Goal: Information Seeking & Learning: Find contact information

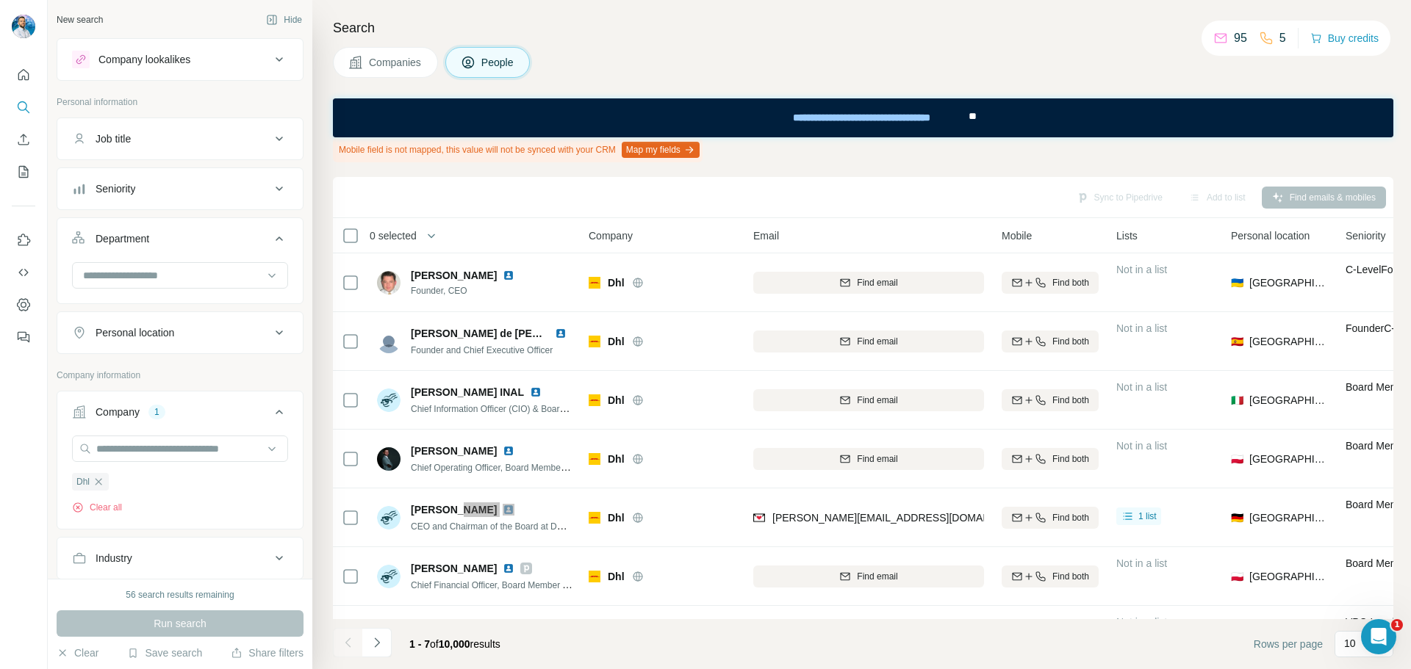
scroll to position [147, 0]
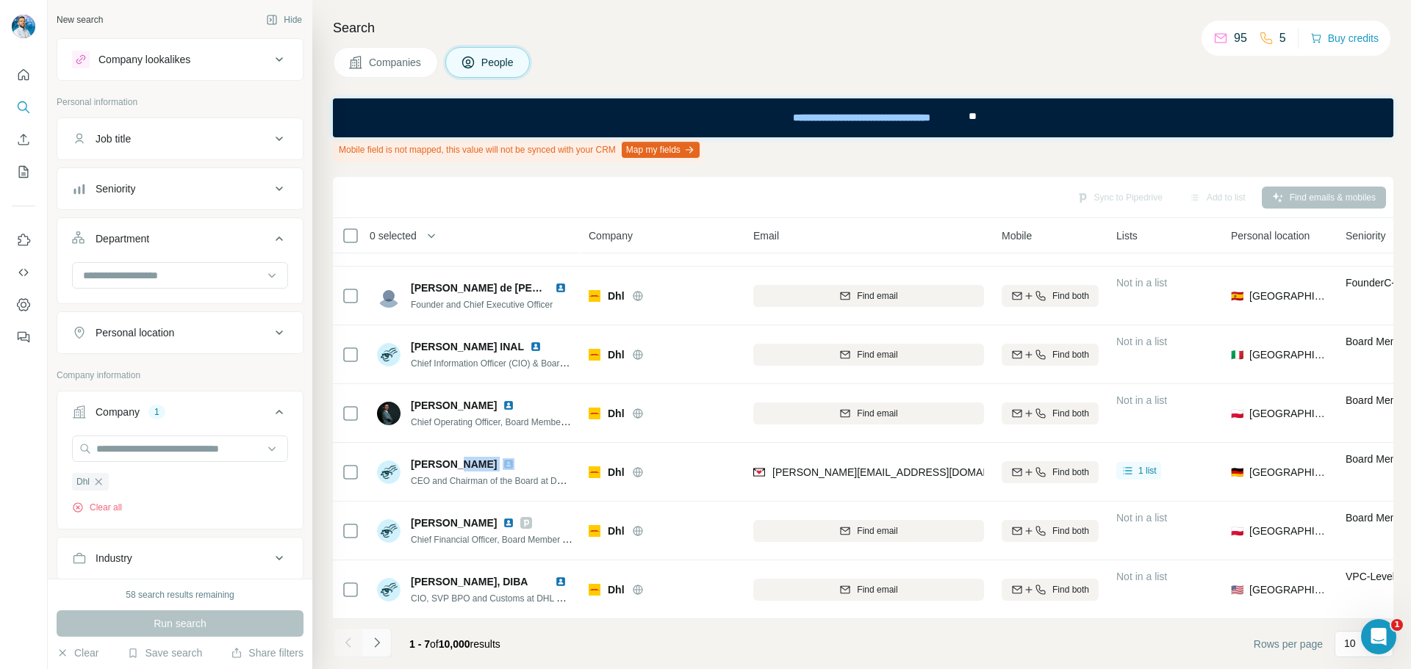
click at [382, 649] on icon "Navigate to next page" at bounding box center [377, 643] width 15 height 15
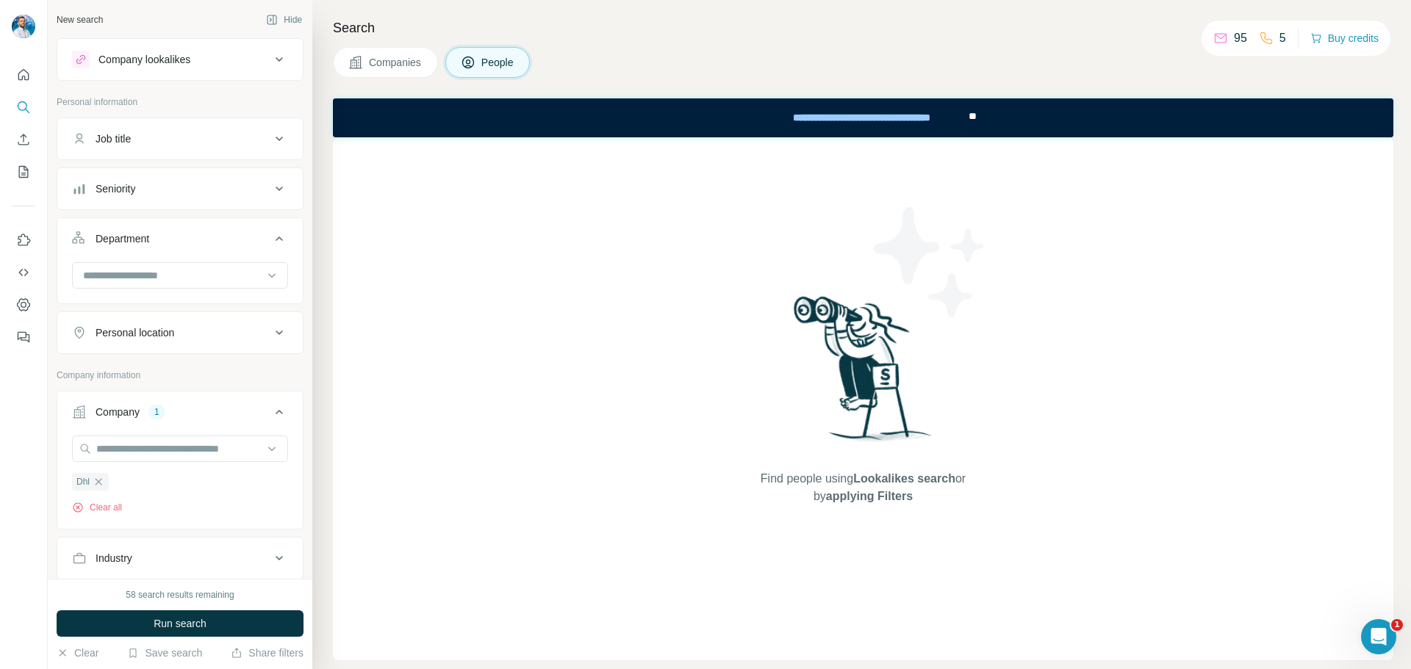
drag, startPoint x: 103, startPoint y: 482, endPoint x: 116, endPoint y: 470, distance: 18.2
click at [103, 482] on icon "button" at bounding box center [99, 482] width 12 height 12
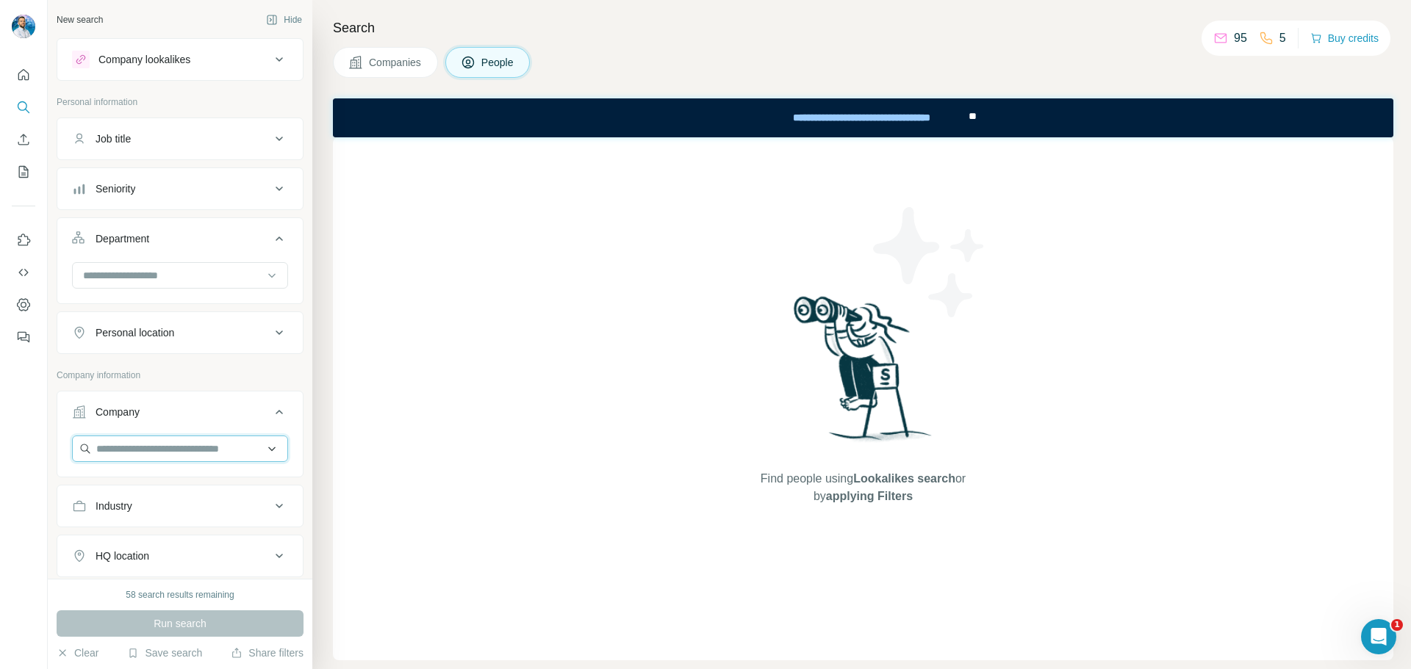
click at [125, 453] on input "text" at bounding box center [180, 449] width 216 height 26
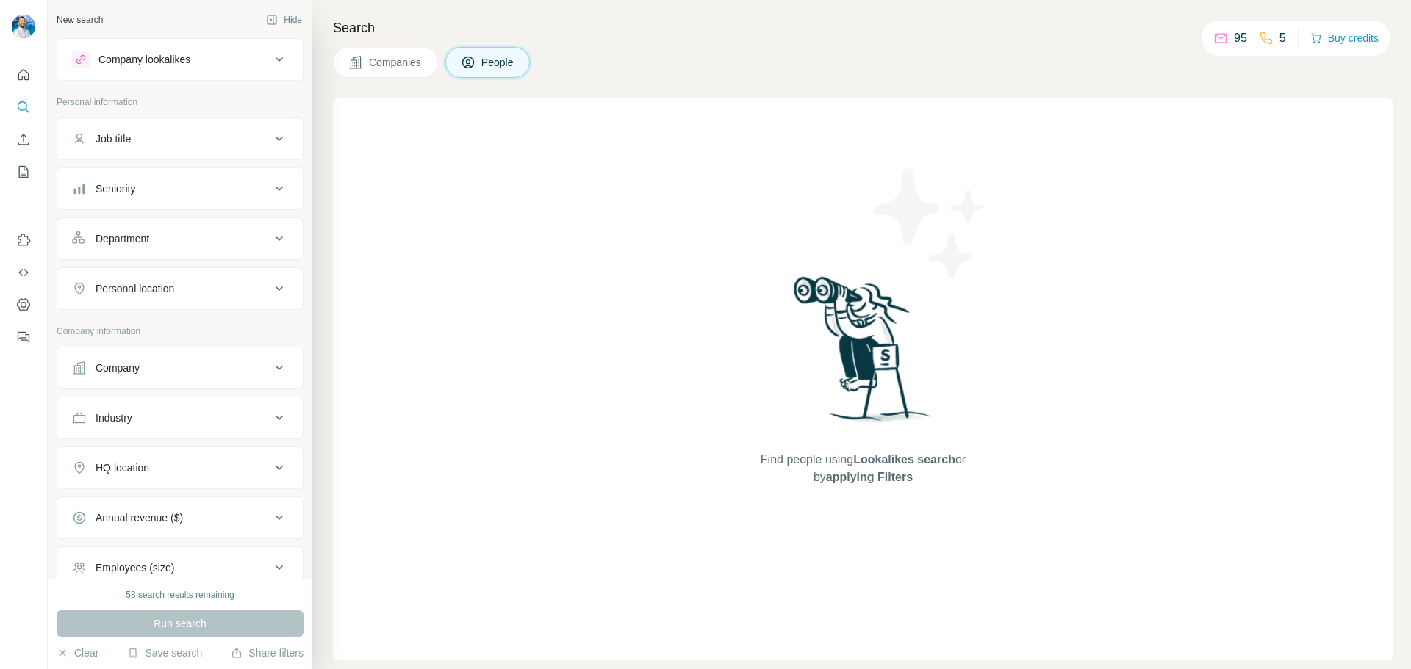
click at [147, 356] on button "Company" at bounding box center [179, 368] width 245 height 35
click at [178, 409] on input "text" at bounding box center [180, 405] width 216 height 26
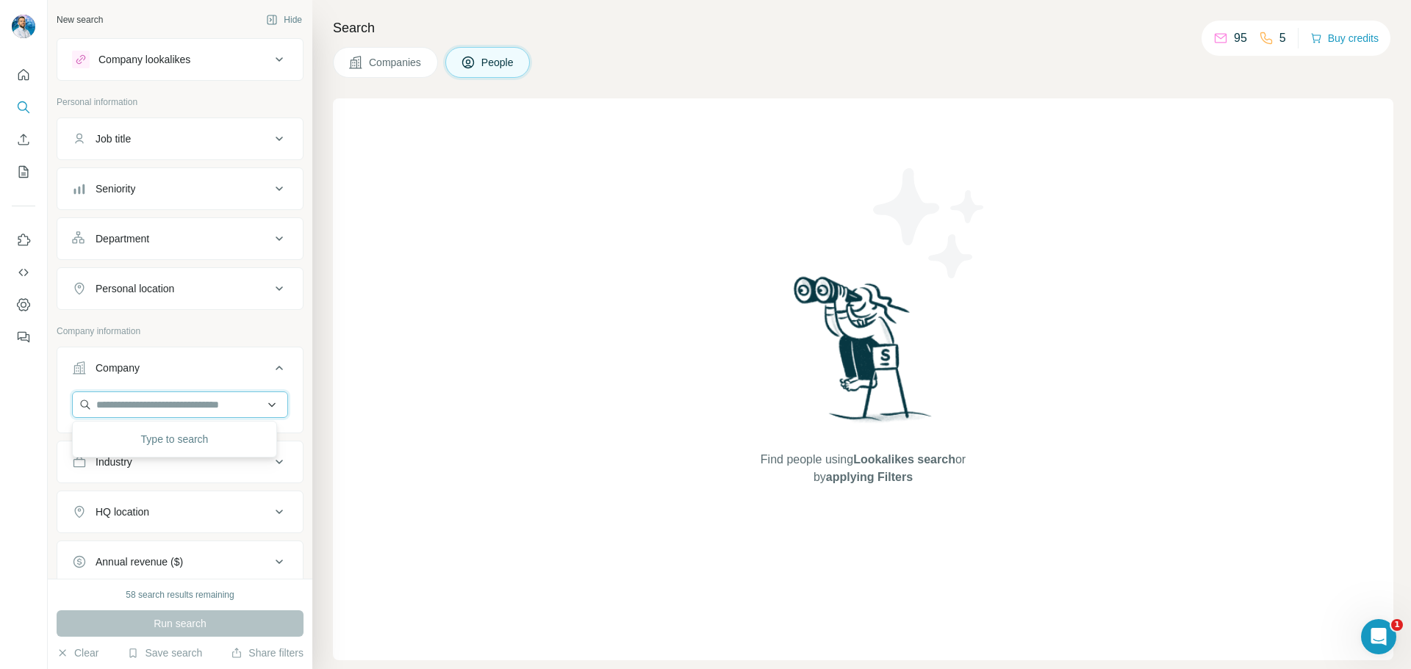
paste input "**********"
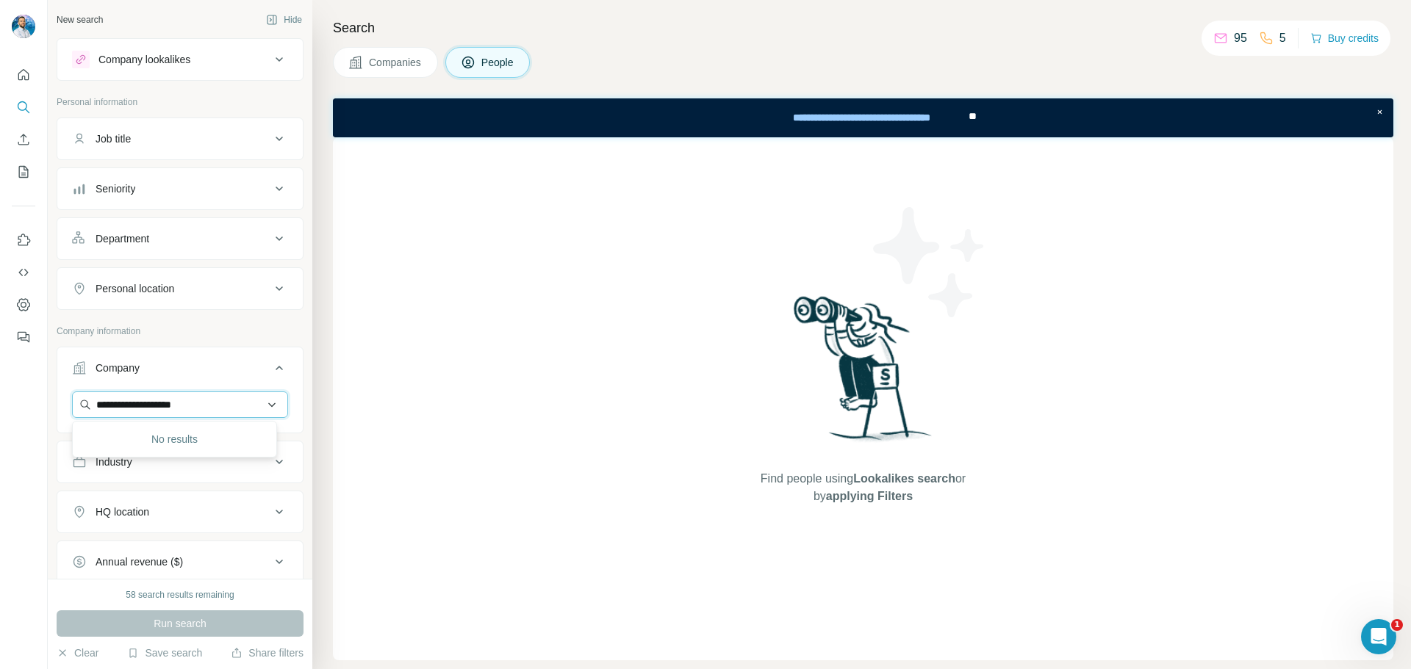
click at [215, 404] on input "**********" at bounding box center [180, 405] width 216 height 26
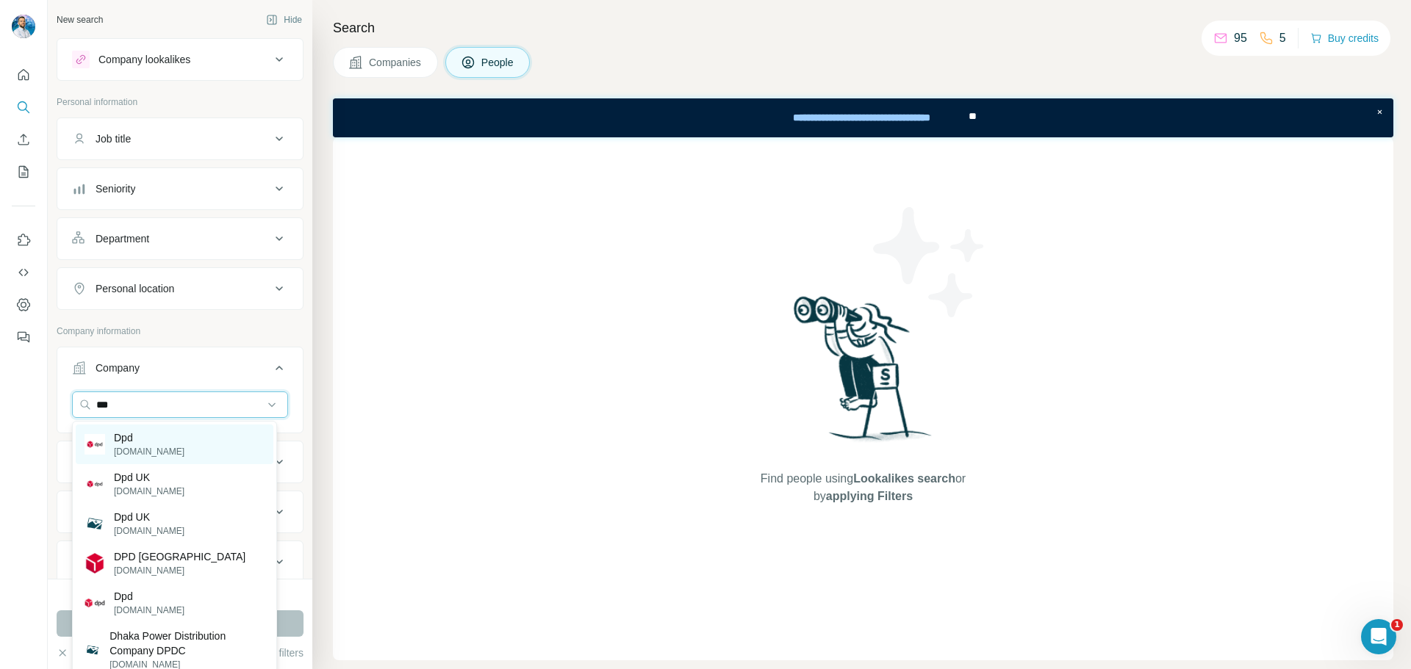
type input "***"
click at [190, 435] on div "Dpd dpd.com" at bounding box center [175, 445] width 198 height 40
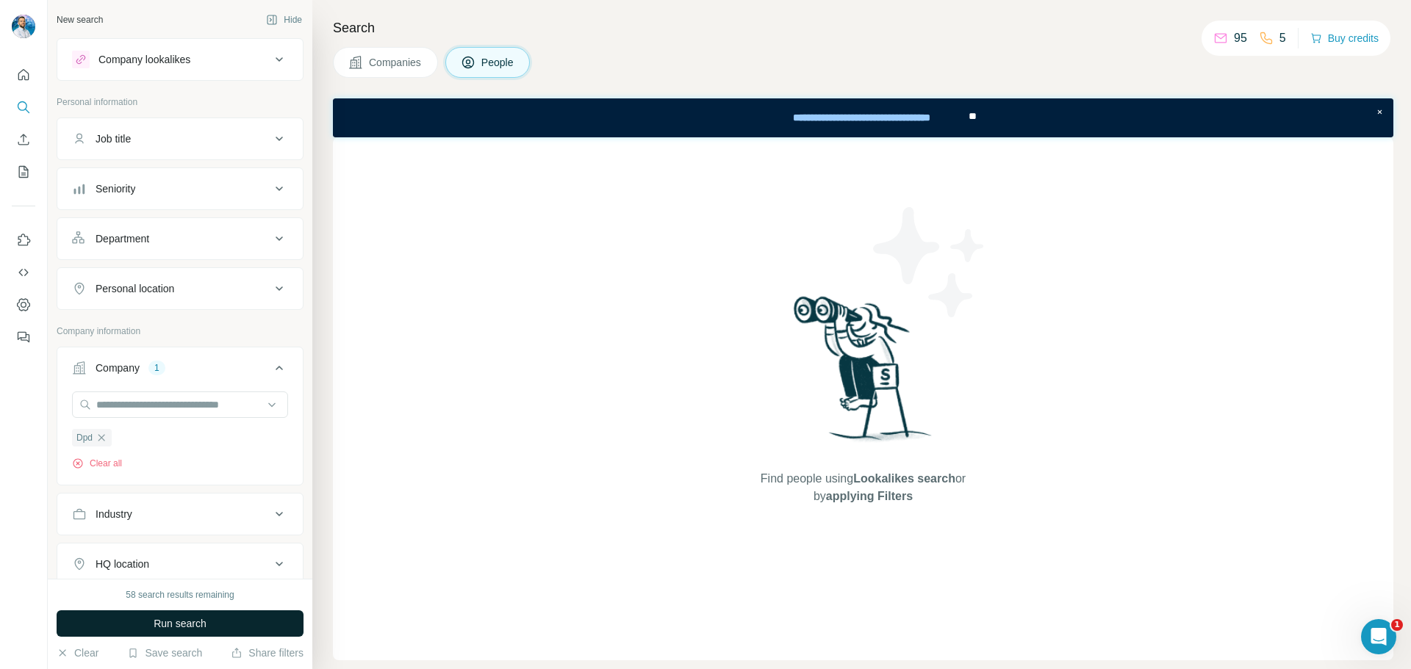
click at [206, 621] on span "Run search" at bounding box center [180, 624] width 53 height 15
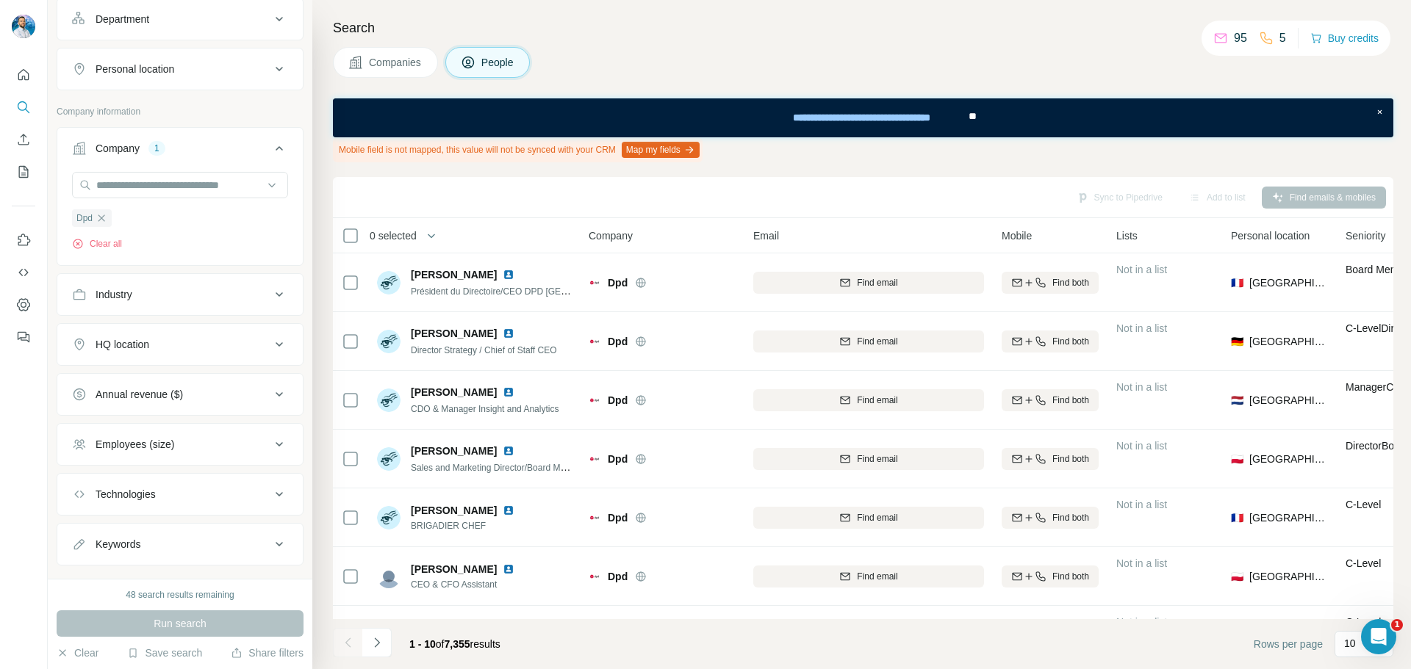
scroll to position [220, 0]
click at [184, 354] on button "HQ location" at bounding box center [179, 343] width 245 height 35
click at [178, 387] on input "text" at bounding box center [180, 380] width 216 height 26
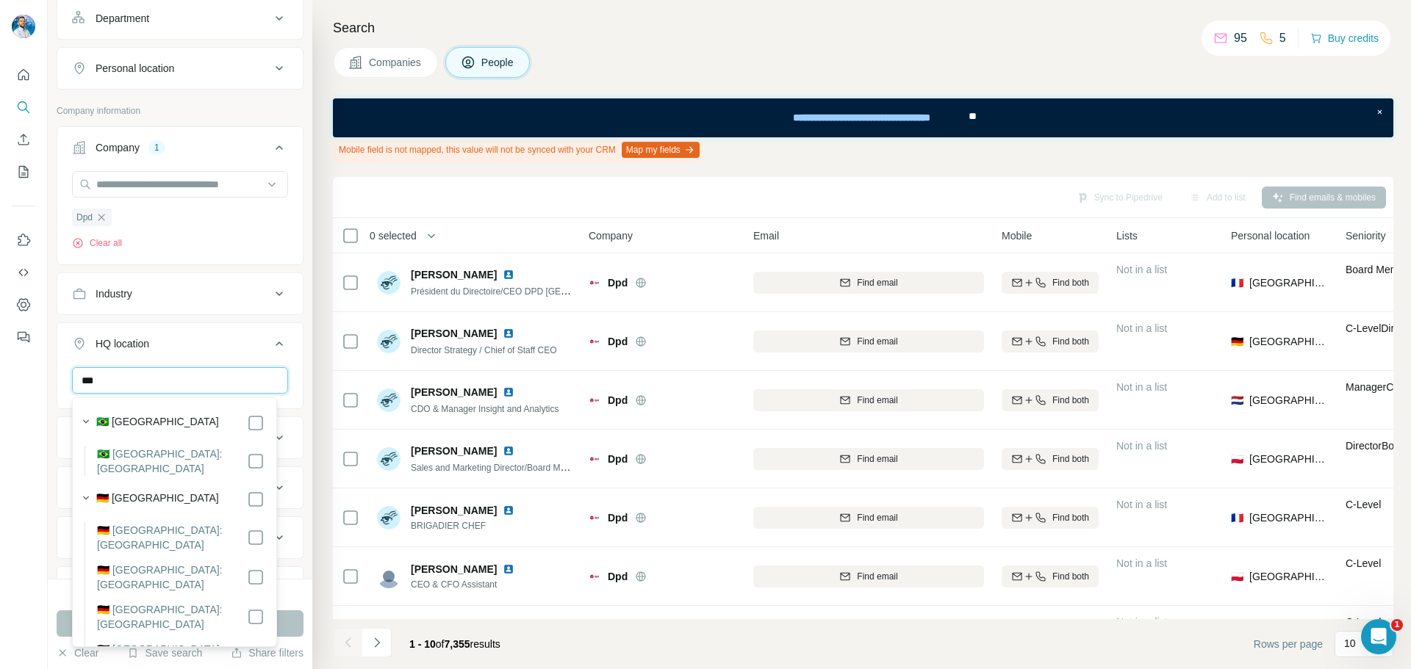
type input "***"
click at [150, 491] on label "🇩🇪 Germany" at bounding box center [157, 500] width 123 height 18
click at [65, 380] on div "*** Germany Clear all" at bounding box center [179, 412] width 245 height 90
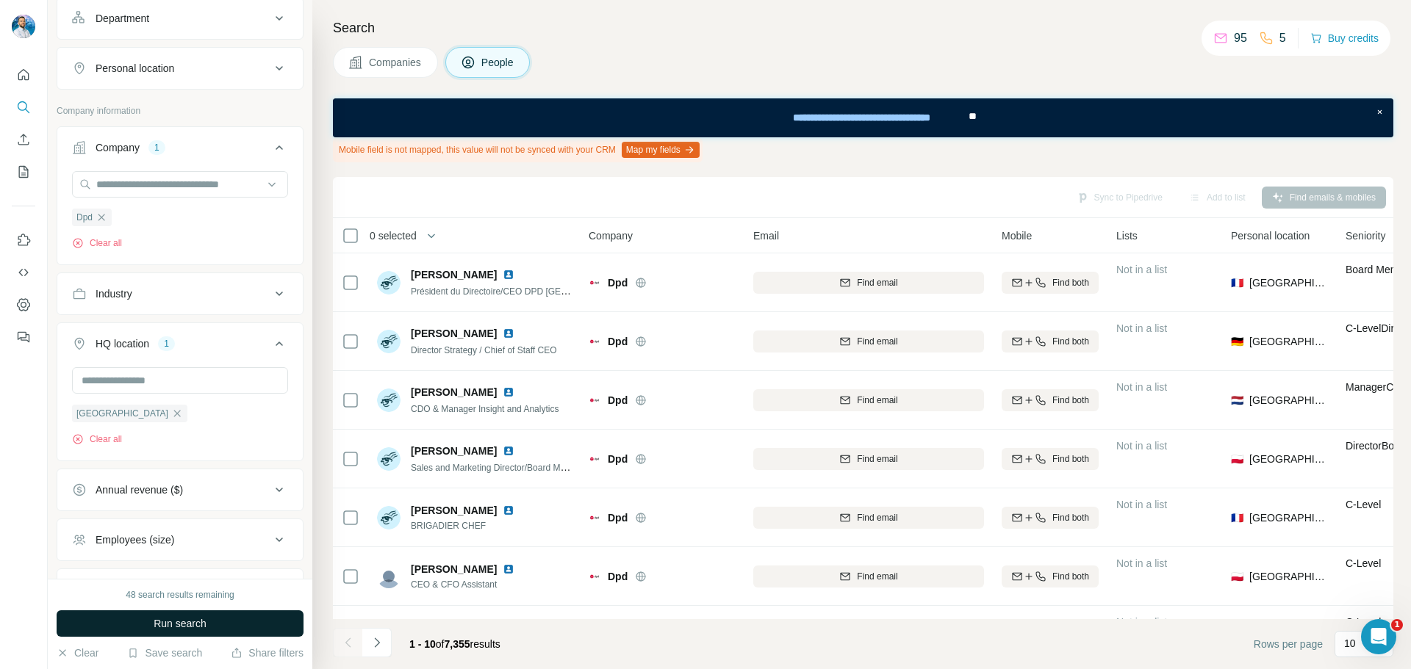
click at [221, 622] on button "Run search" at bounding box center [180, 624] width 247 height 26
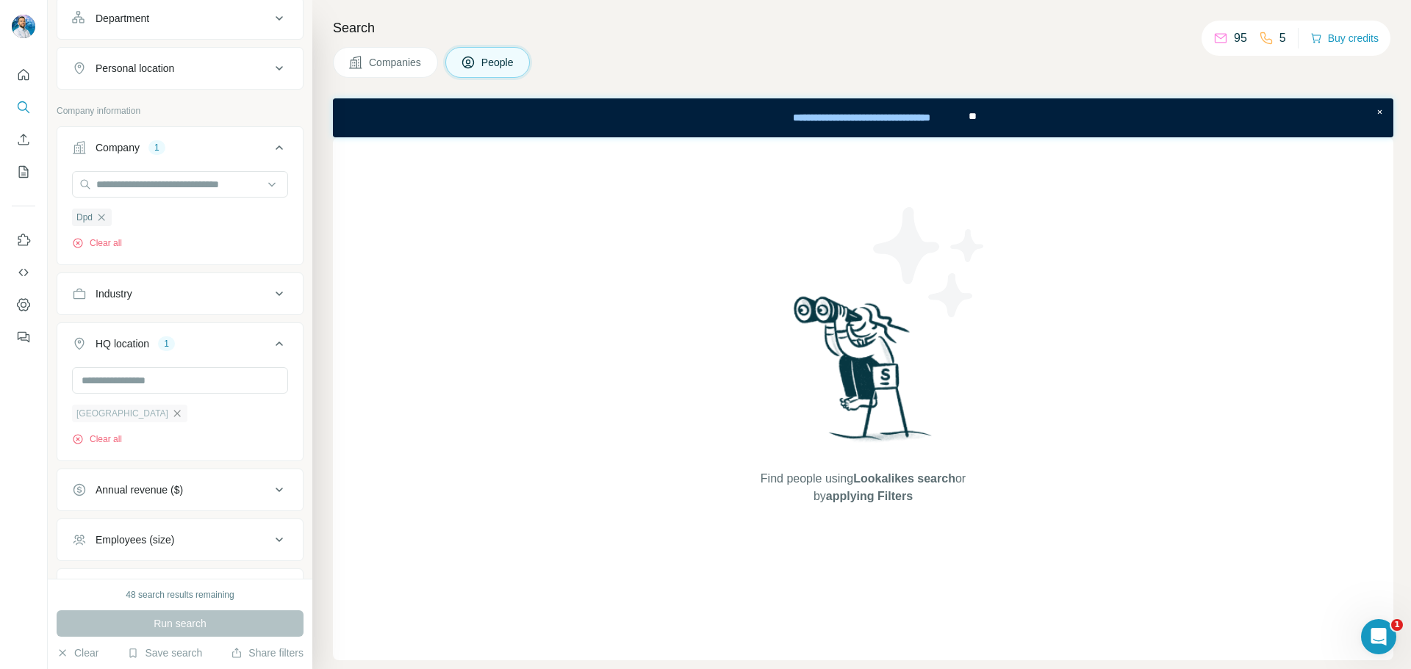
click at [171, 409] on icon "button" at bounding box center [177, 414] width 12 height 12
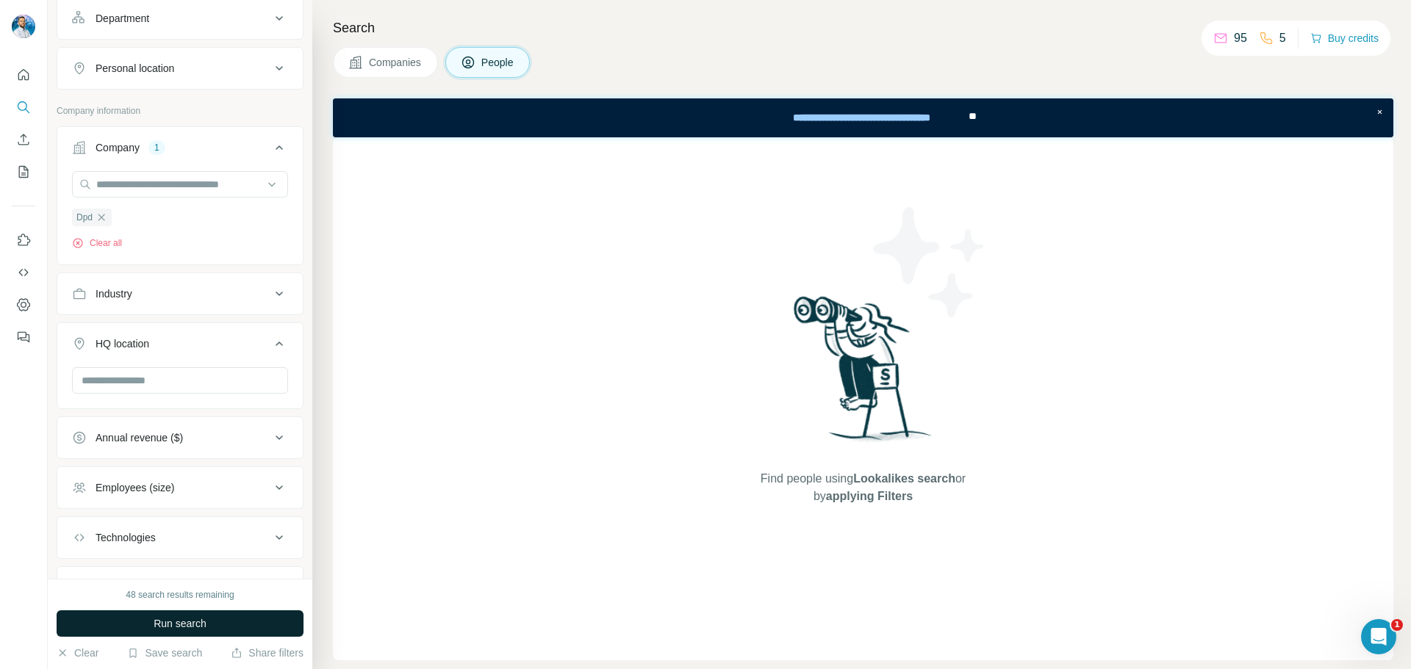
click at [196, 614] on button "Run search" at bounding box center [180, 624] width 247 height 26
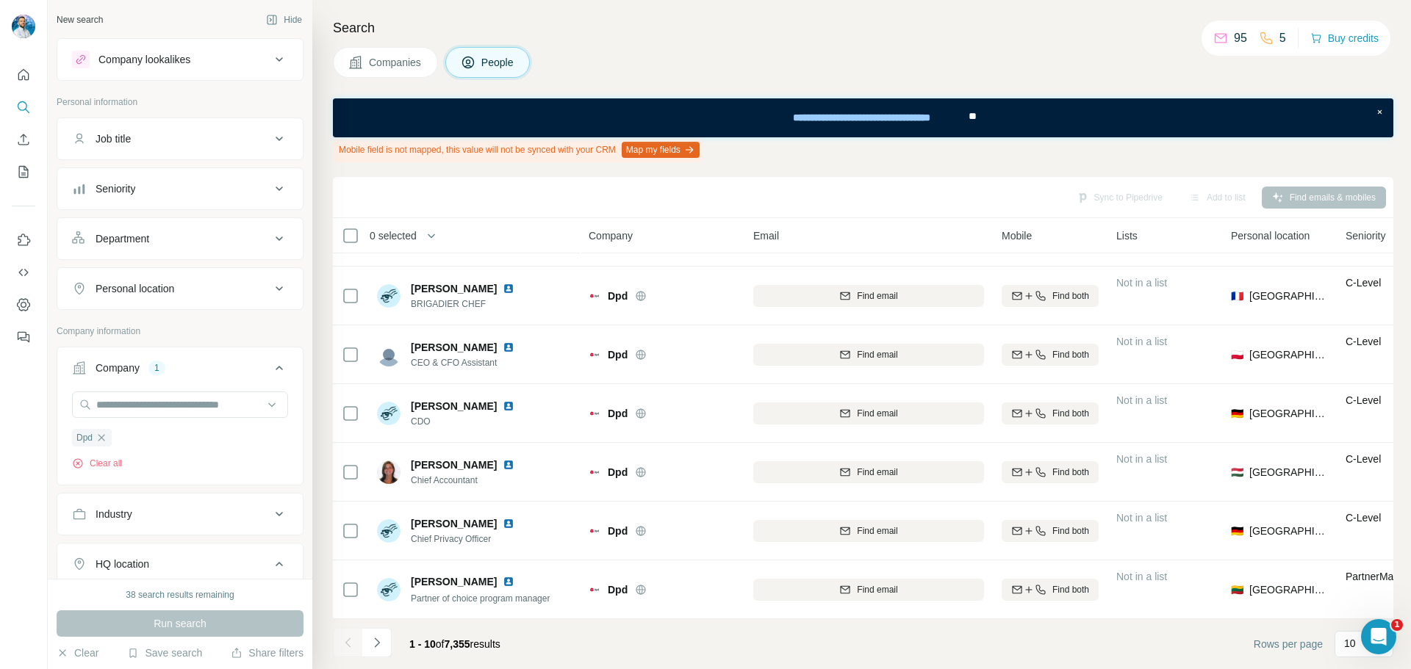
click at [179, 238] on div "Department" at bounding box center [171, 238] width 198 height 15
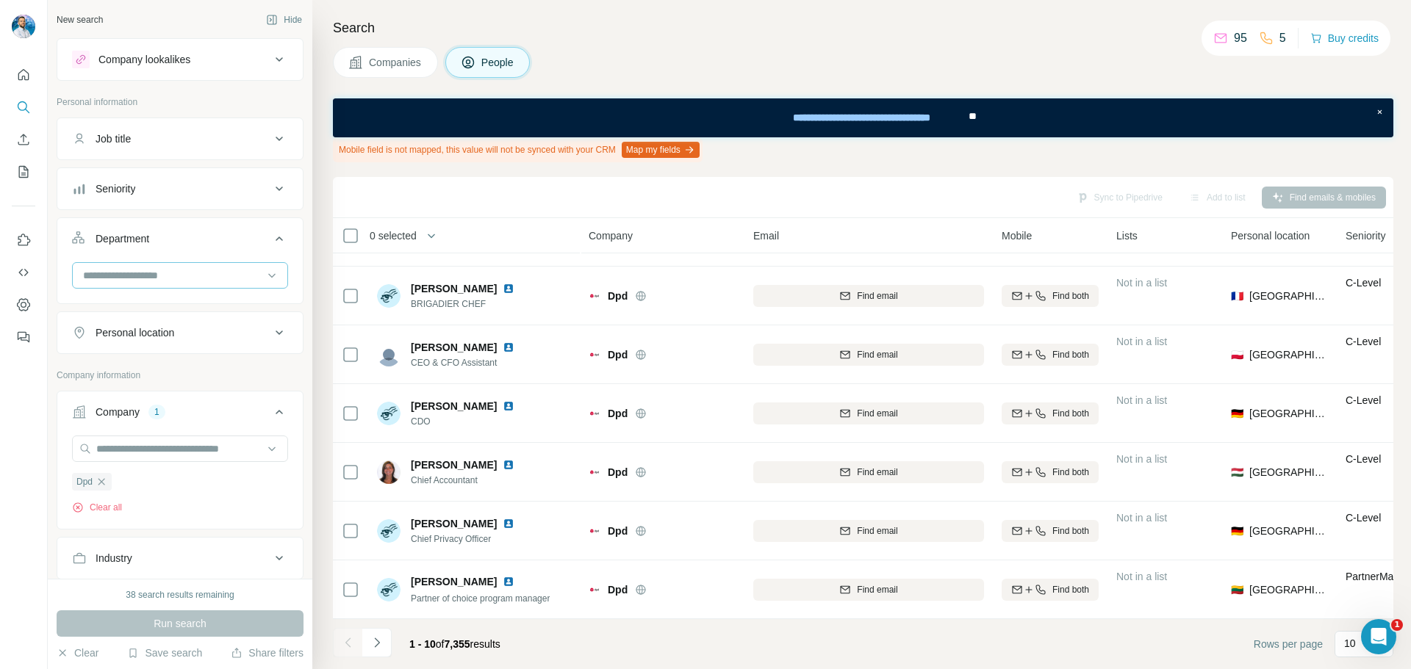
click at [168, 277] on input at bounding box center [173, 276] width 182 height 16
click at [154, 319] on div "Procurement" at bounding box center [175, 317] width 180 height 15
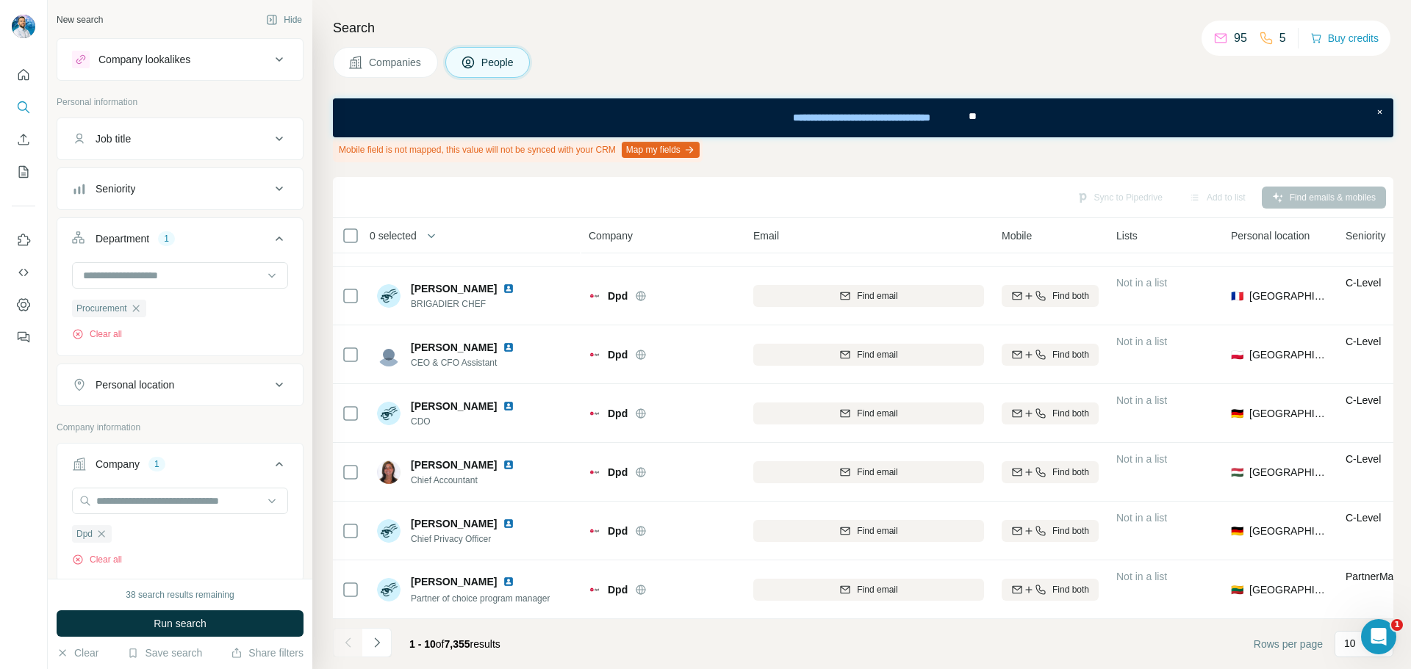
click at [223, 639] on div "38 search results remaining Run search Clear Save search Share filters" at bounding box center [180, 624] width 265 height 90
click at [223, 629] on button "Run search" at bounding box center [180, 624] width 247 height 26
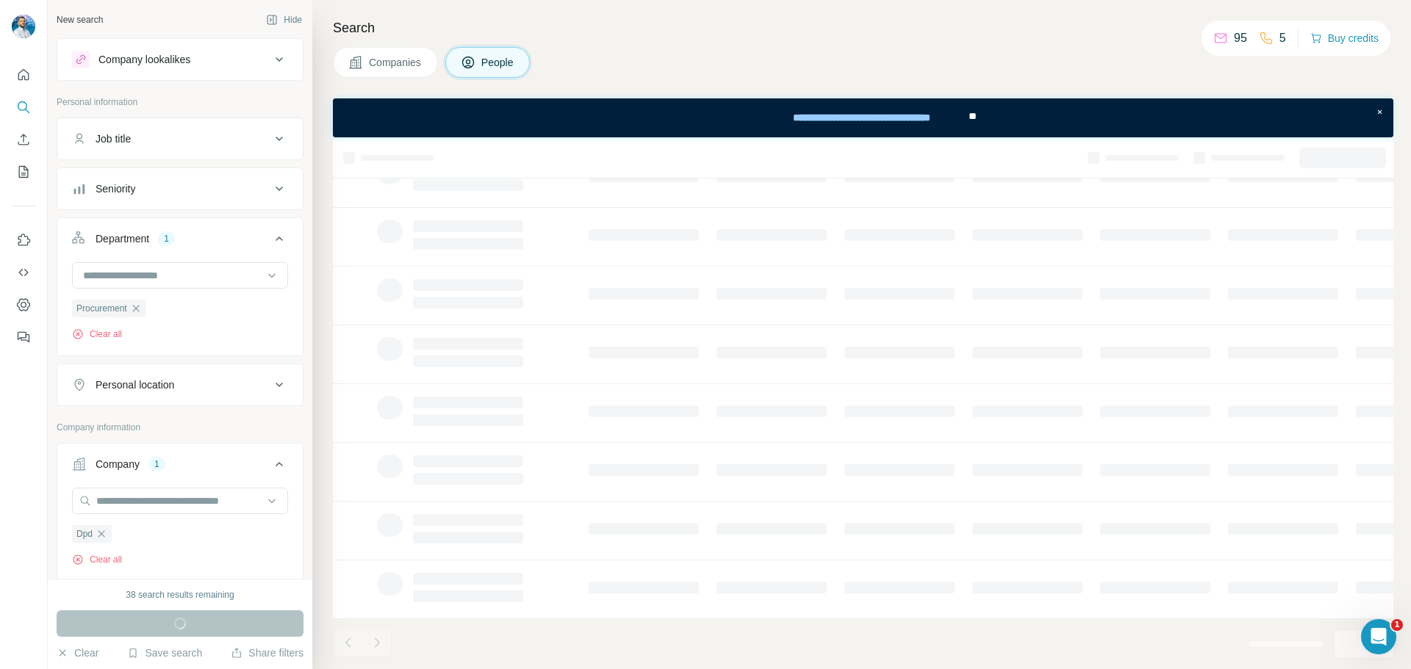
scroll to position [229, 0]
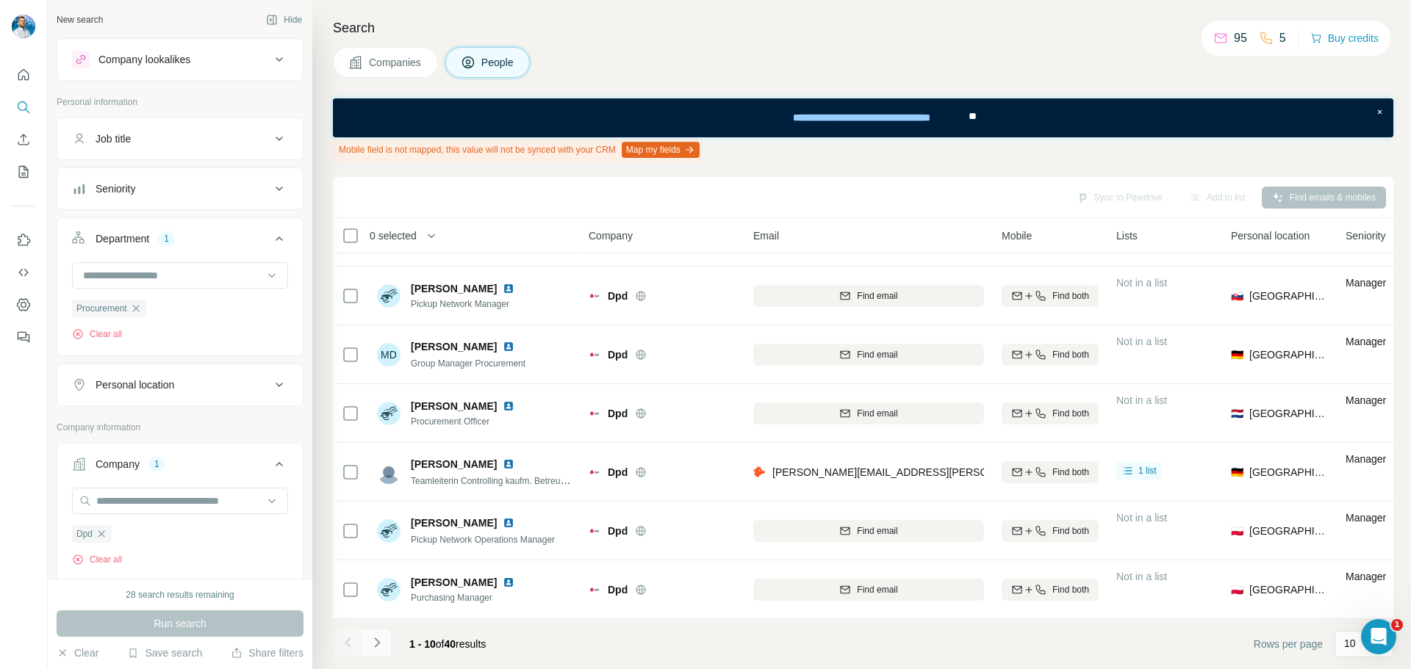
click at [371, 645] on icon "Navigate to next page" at bounding box center [377, 643] width 15 height 15
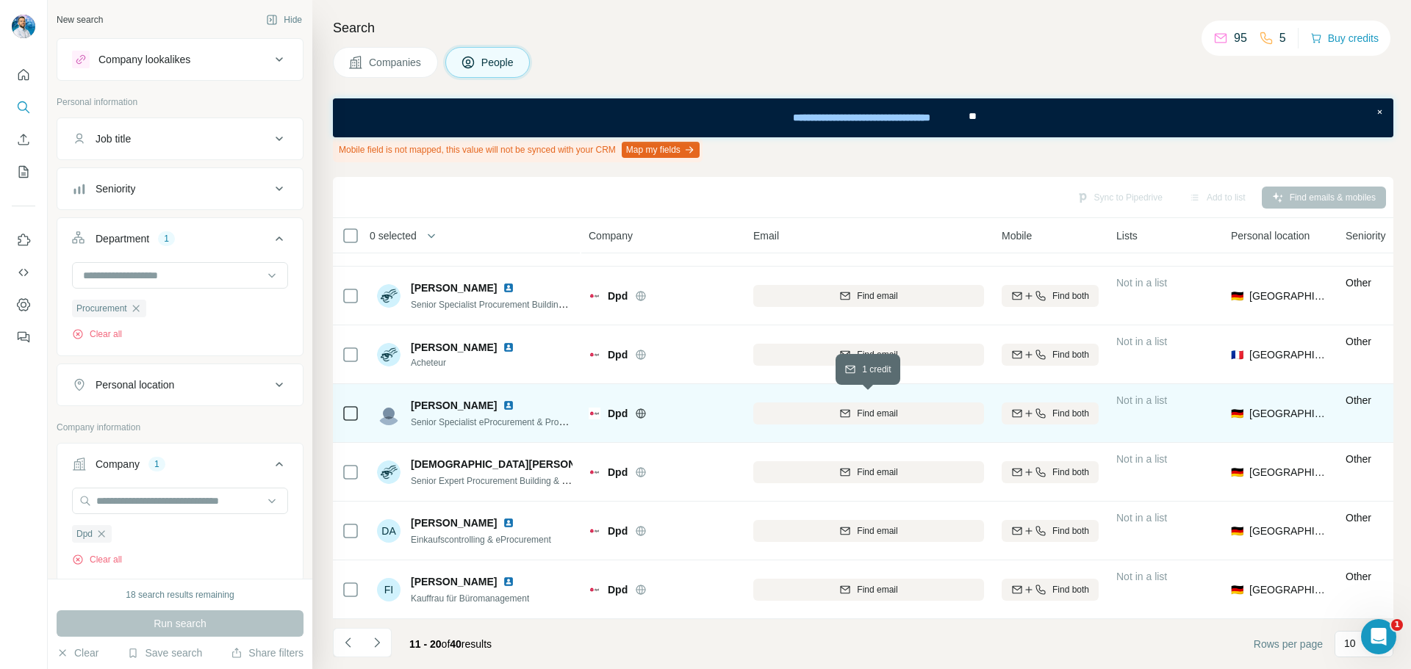
click at [865, 411] on span "Find email" at bounding box center [877, 413] width 40 height 13
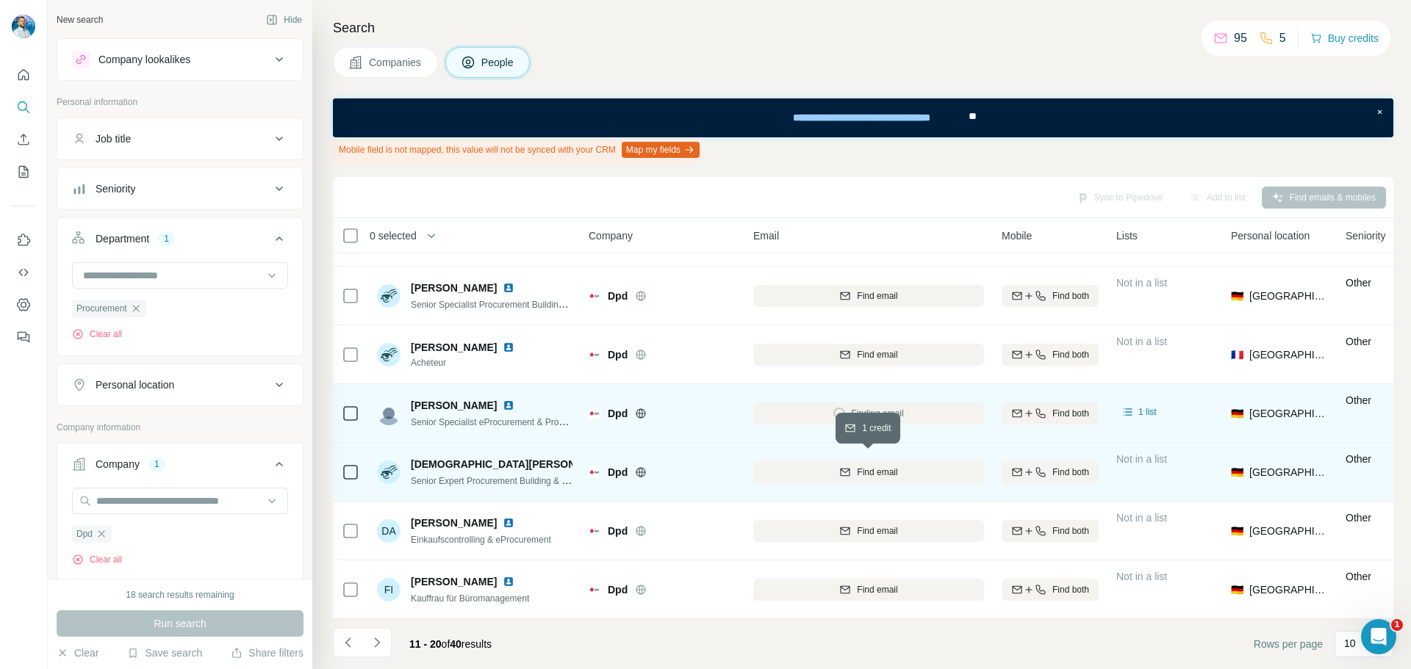
click at [772, 466] on div "Find email" at bounding box center [868, 472] width 231 height 13
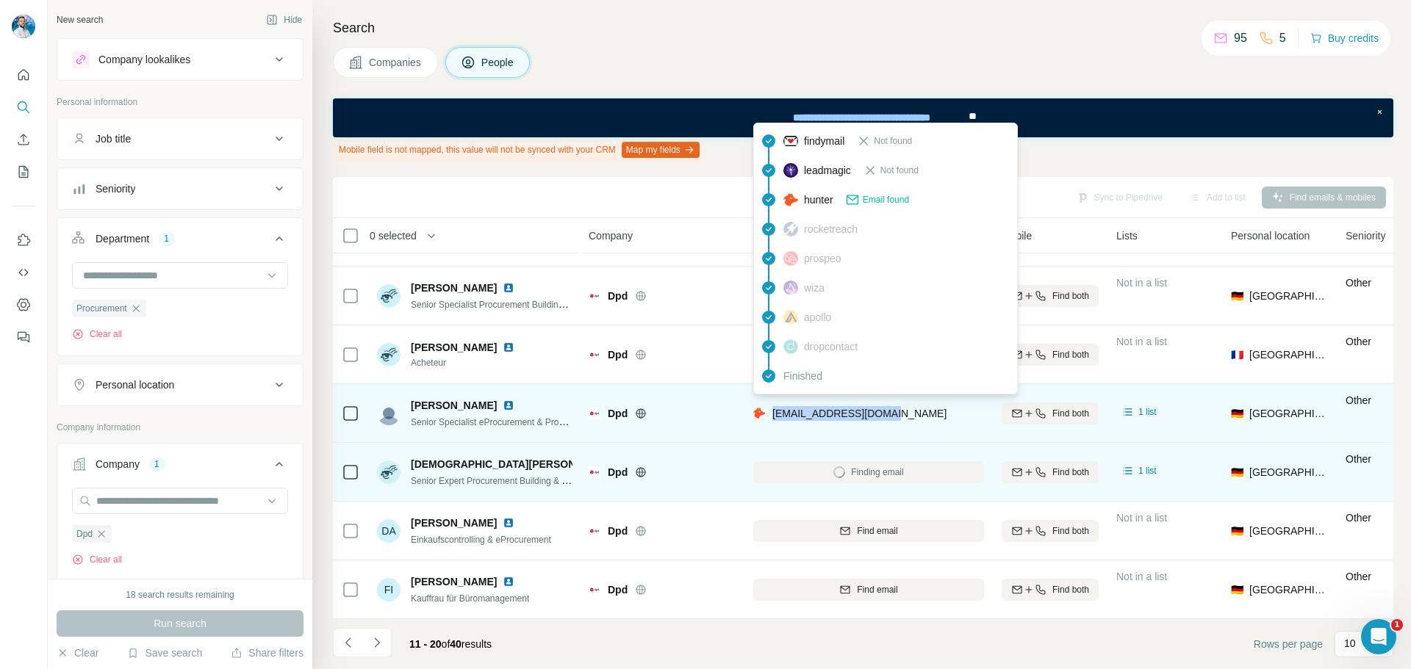
drag, startPoint x: 901, startPoint y: 409, endPoint x: 775, endPoint y: 409, distance: 126.4
click at [775, 409] on div "bodo.jagdberg@dpd.com" at bounding box center [868, 413] width 231 height 40
copy span "bodo.jagdberg@dpd.com"
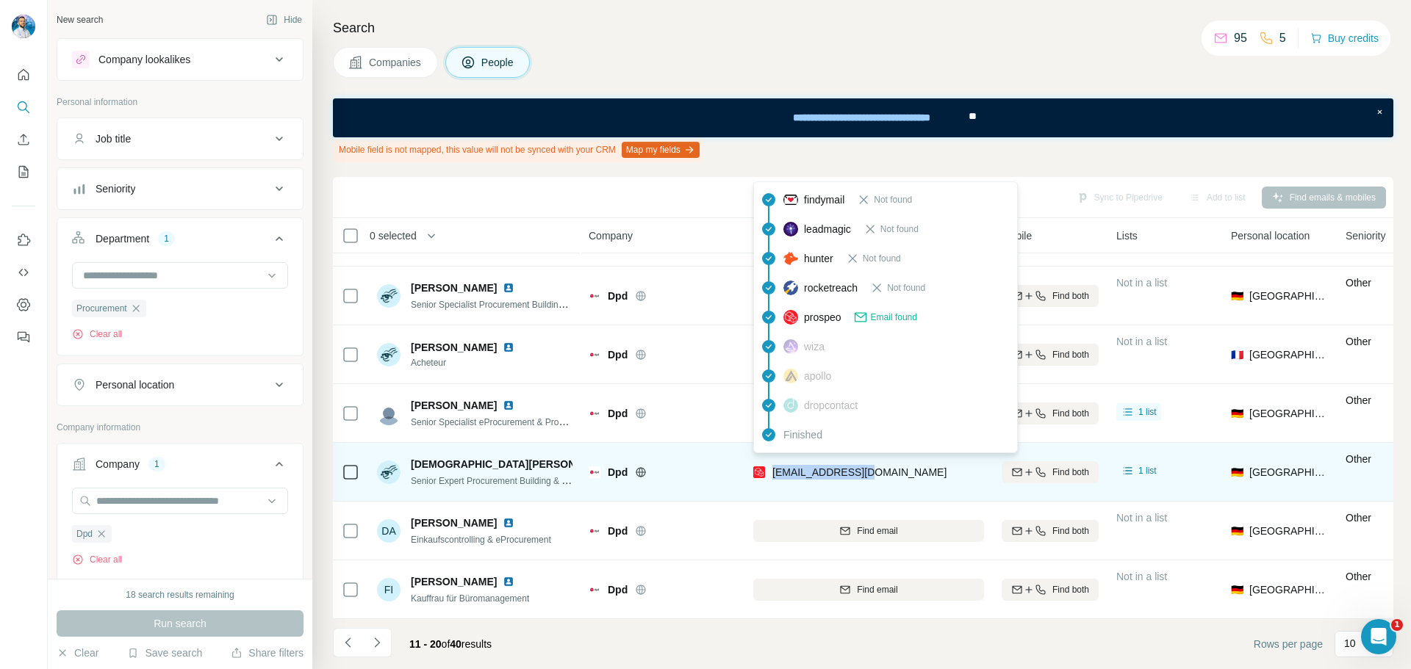
drag, startPoint x: 876, startPoint y: 464, endPoint x: 775, endPoint y: 473, distance: 101.7
click at [775, 473] on div "christian@dpd.com" at bounding box center [868, 472] width 231 height 40
copy span "christian@dpd.com"
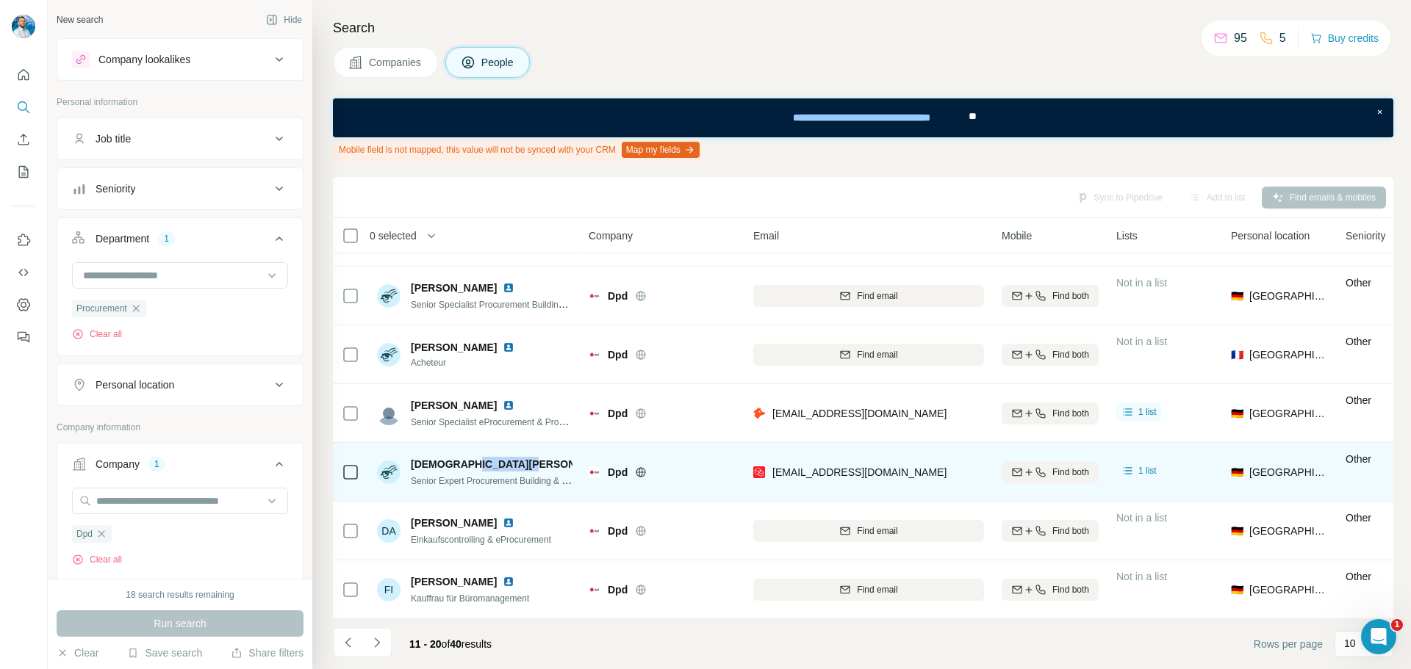
drag, startPoint x: 520, startPoint y: 458, endPoint x: 460, endPoint y: 457, distance: 59.5
click at [460, 457] on div "Christian Welzbacher" at bounding box center [492, 464] width 162 height 15
copy span "Welzbacher"
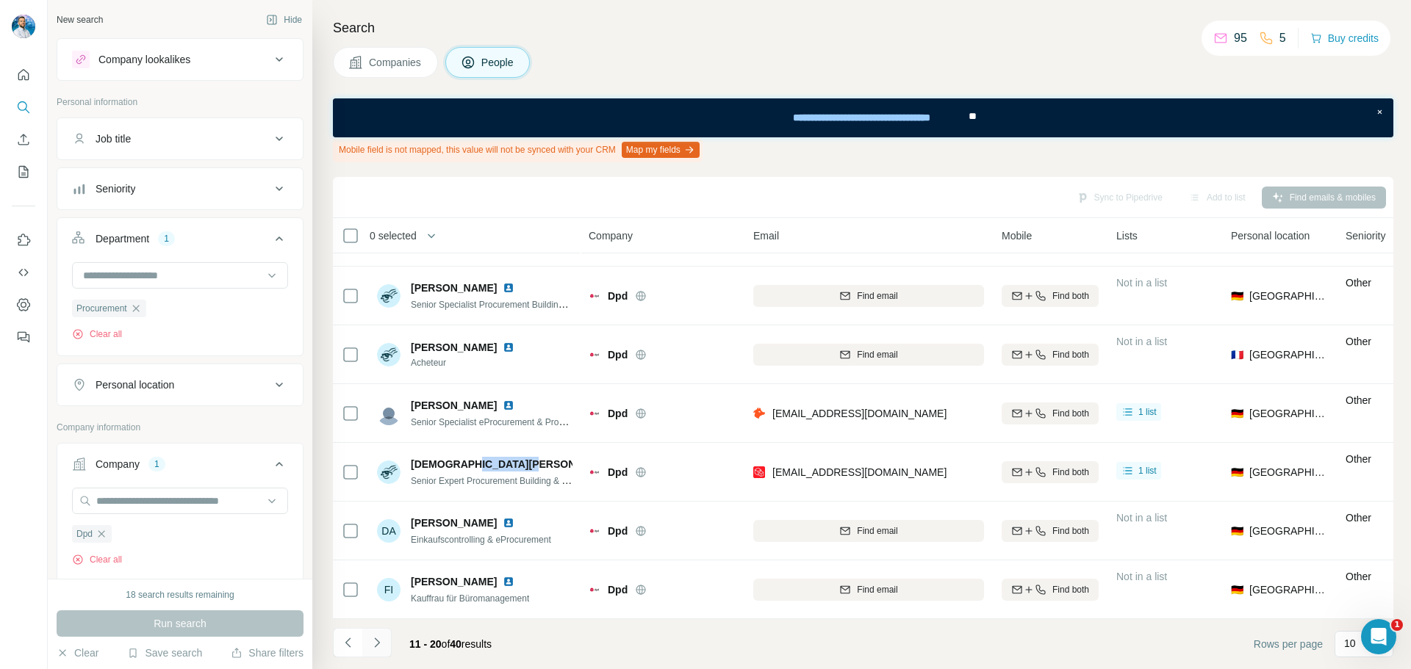
click at [379, 647] on icon "Navigate to next page" at bounding box center [377, 643] width 15 height 15
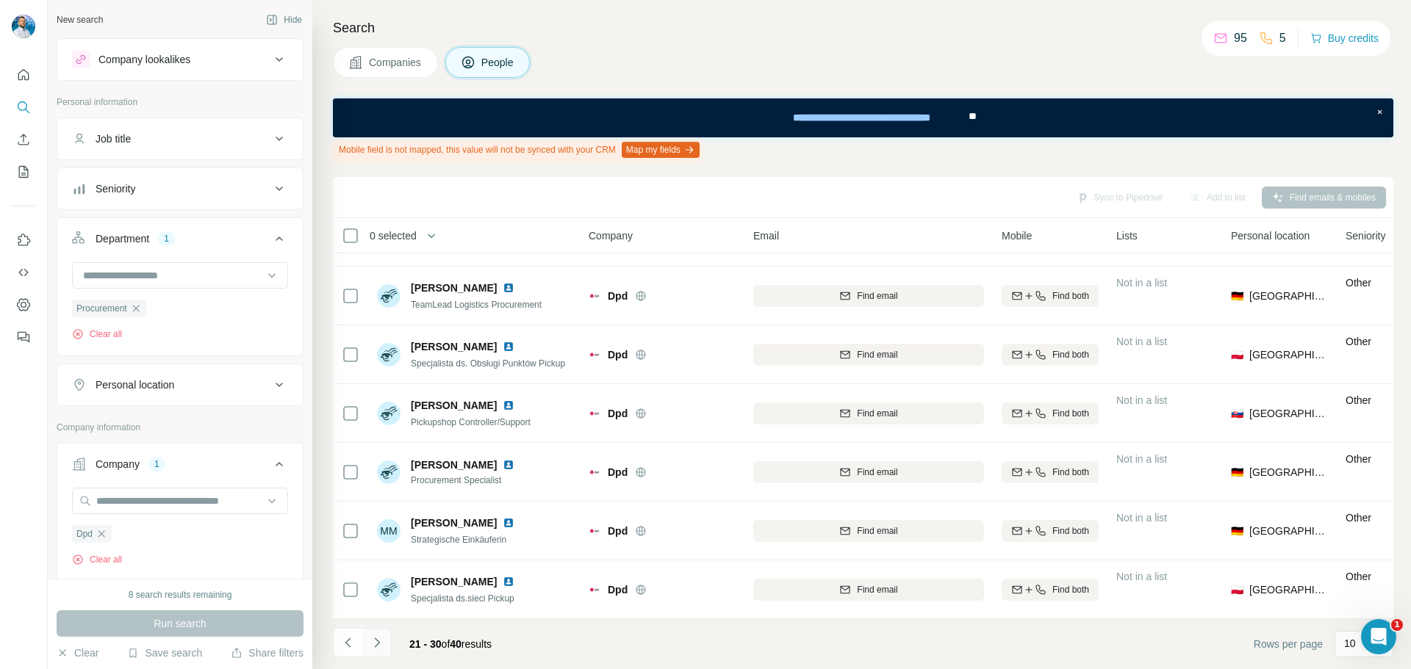
click at [379, 642] on icon "Navigate to next page" at bounding box center [377, 643] width 15 height 15
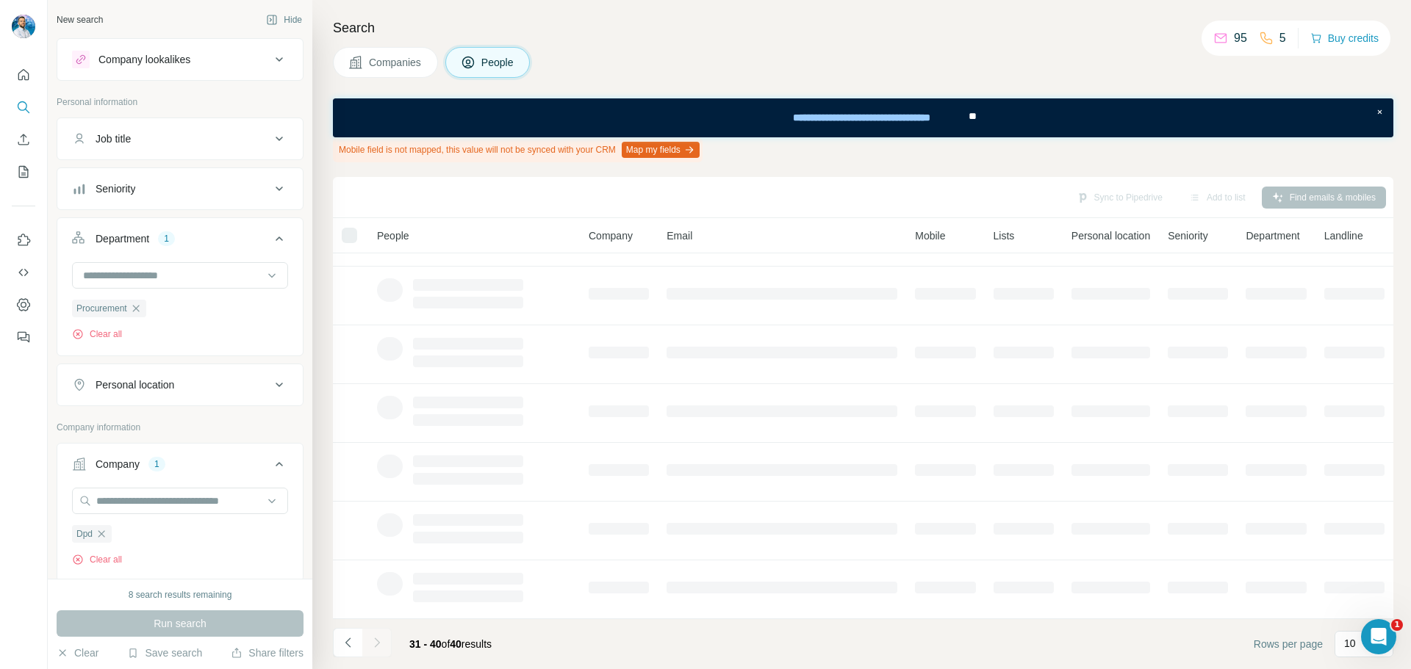
scroll to position [112, 0]
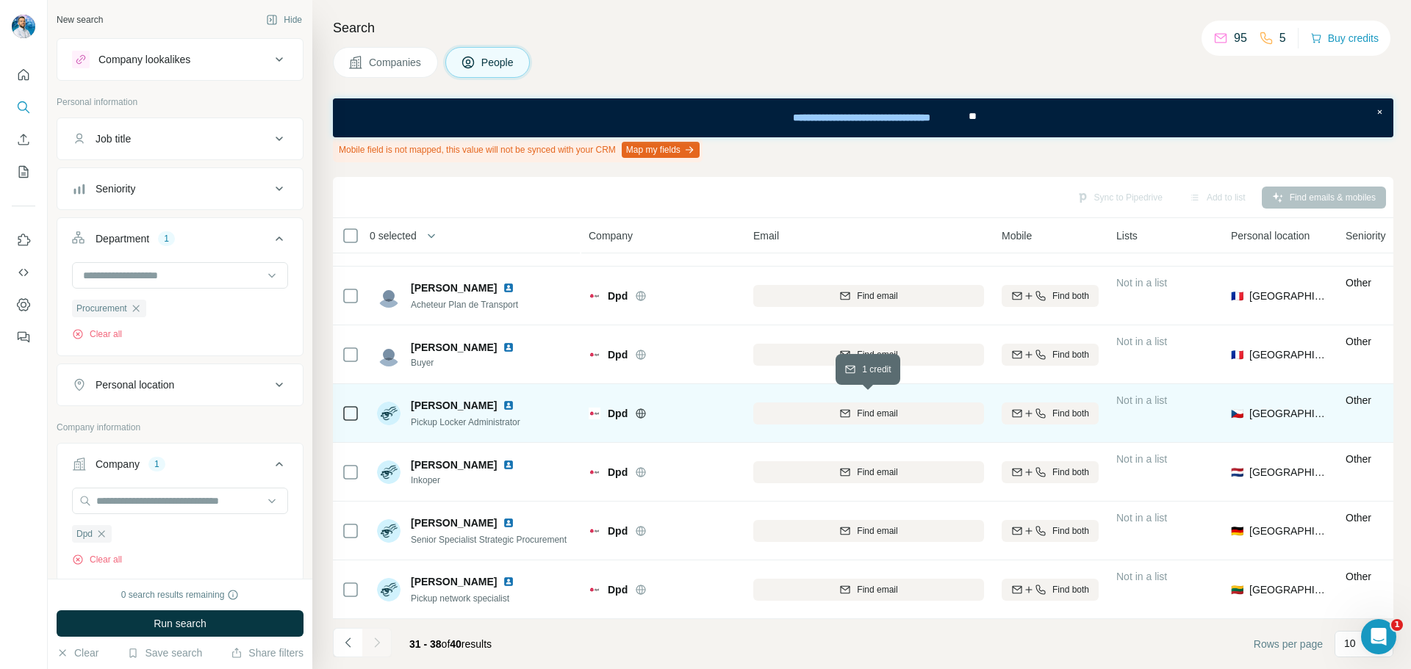
click at [827, 407] on div "Find email" at bounding box center [868, 413] width 231 height 13
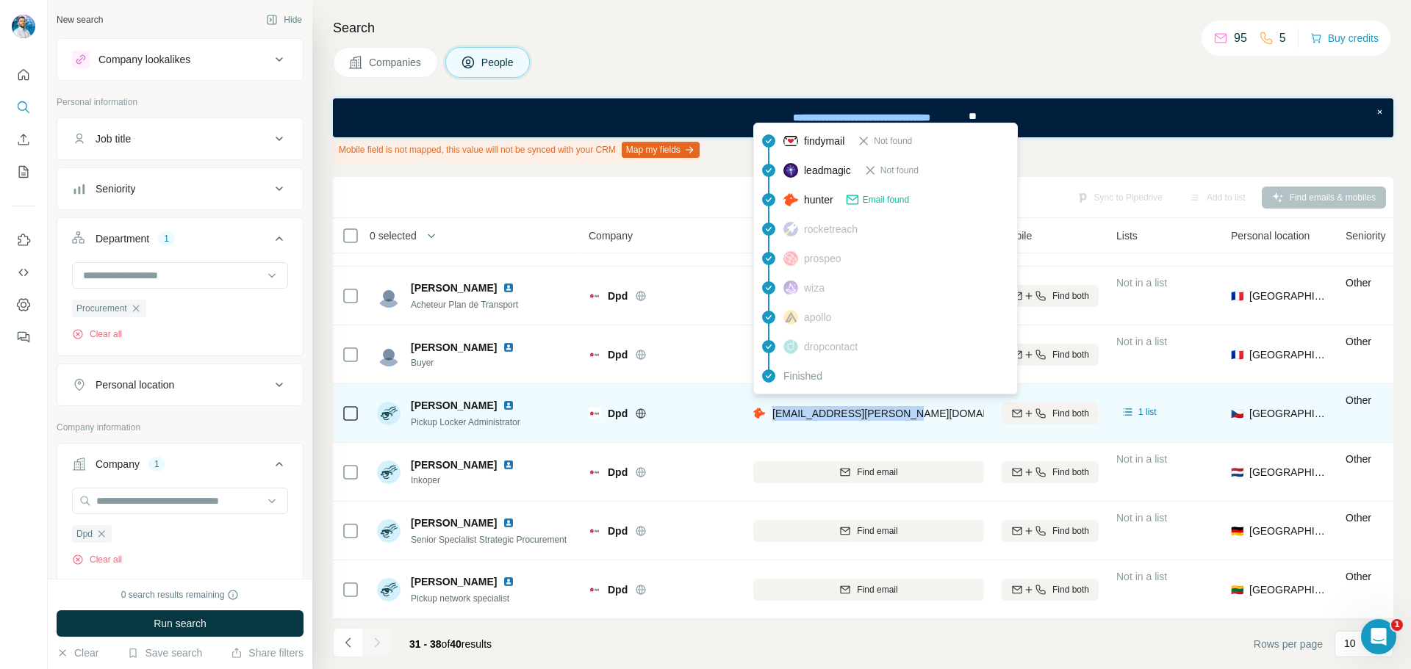
drag, startPoint x: 918, startPoint y: 409, endPoint x: 771, endPoint y: 413, distance: 147.0
click at [771, 413] on div "radka.hoskovcova@dpd.com" at bounding box center [868, 413] width 231 height 40
copy span "radka.hoskovcova@dpd.com"
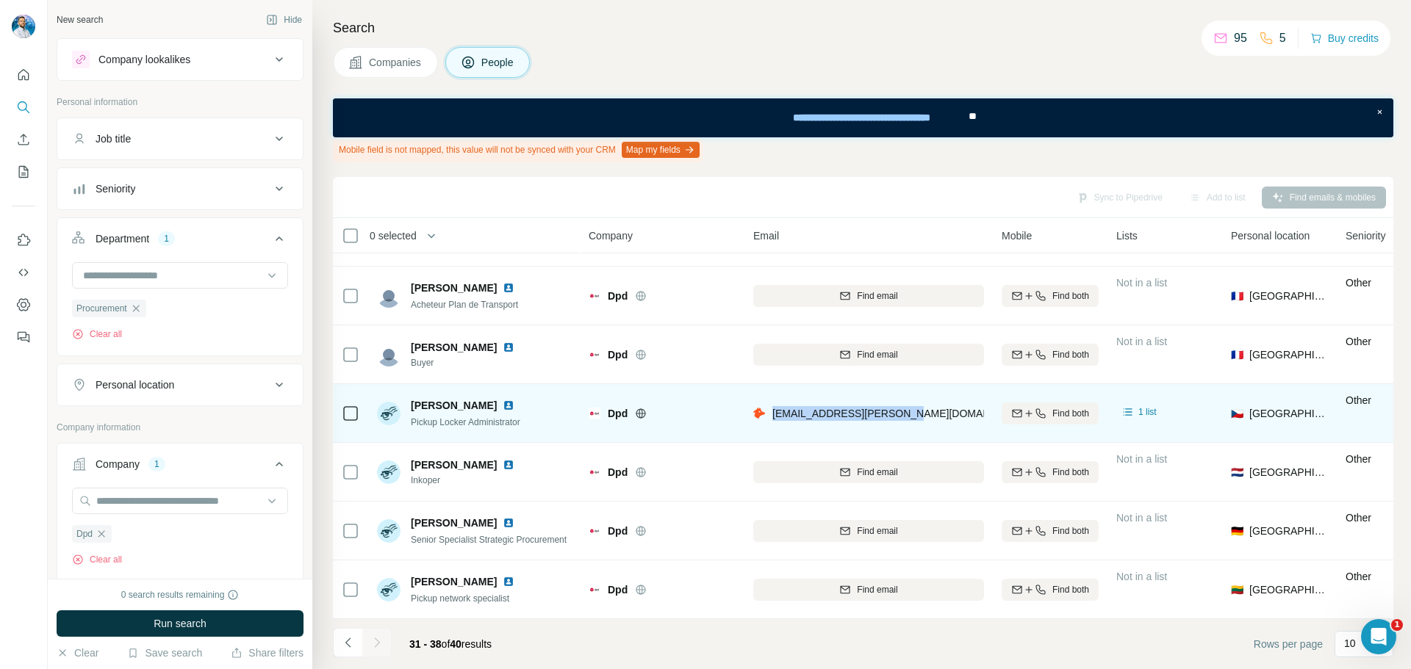
drag, startPoint x: 518, startPoint y: 398, endPoint x: 446, endPoint y: 398, distance: 72.0
click at [446, 398] on div "Radka HOSKOVCOVÁ" at bounding box center [465, 405] width 109 height 15
copy span "HOSKOVCOVÁ"
drag, startPoint x: 412, startPoint y: 403, endPoint x: 519, endPoint y: 401, distance: 107.3
click at [519, 401] on div "Radka HOSKOVCOVÁ" at bounding box center [465, 405] width 109 height 15
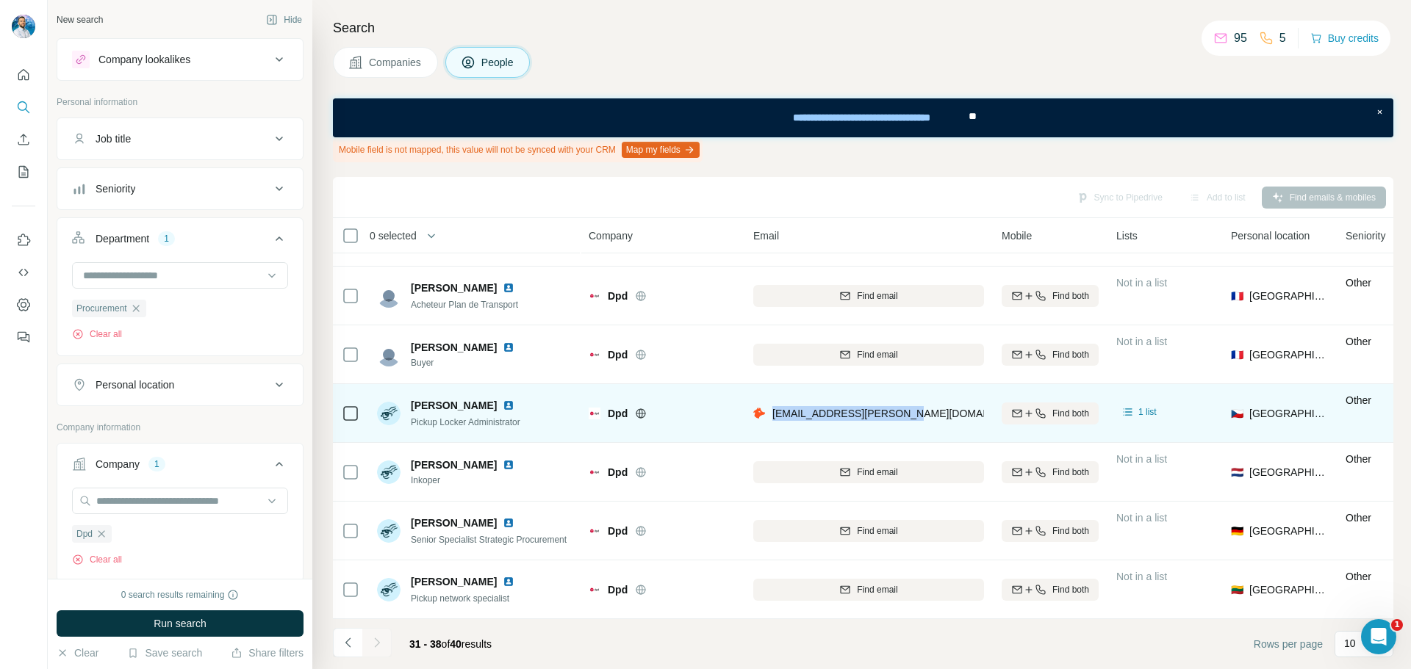
copy span "Radka HOSKOVCOVÁ"
click at [463, 402] on span "Radka HOSKOVCOVÁ" at bounding box center [454, 405] width 86 height 15
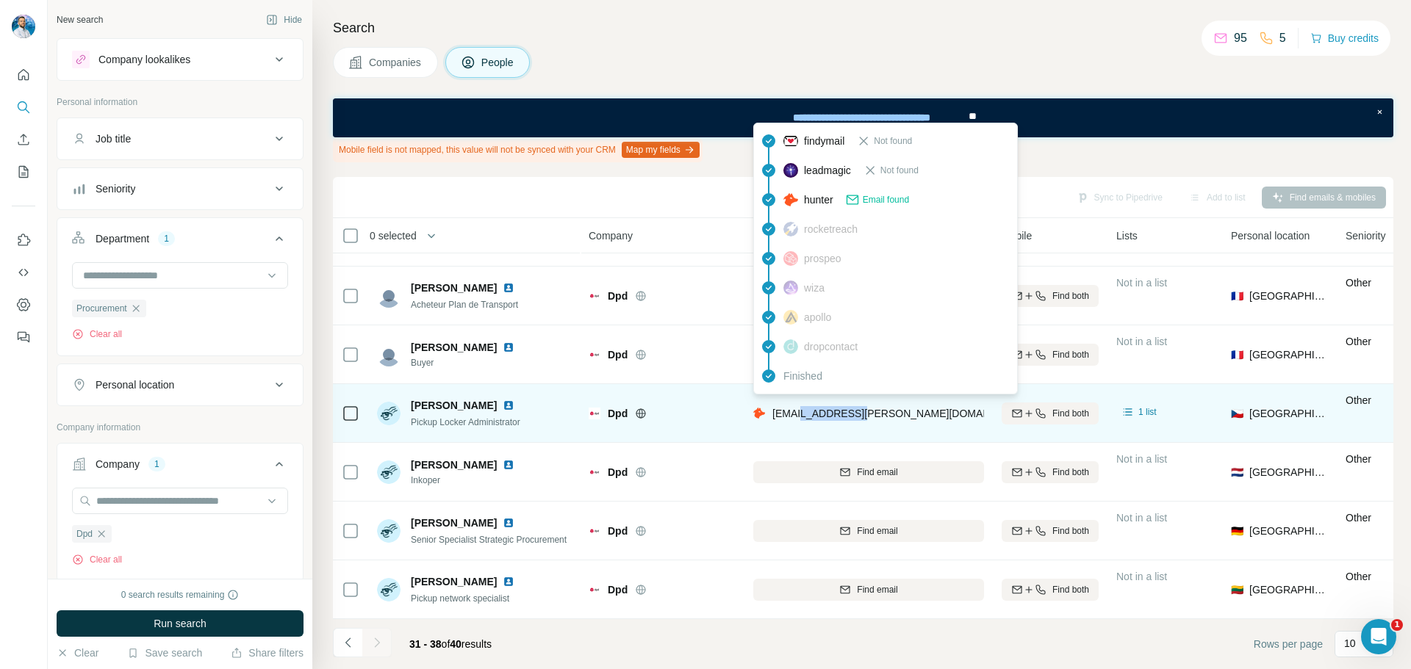
drag, startPoint x: 807, startPoint y: 411, endPoint x: 861, endPoint y: 410, distance: 54.4
click at [861, 410] on div "radka.hoskovcova@dpd.com" at bounding box center [868, 413] width 231 height 40
copy span ".hoskovcova"
